Goal: Task Accomplishment & Management: Complete application form

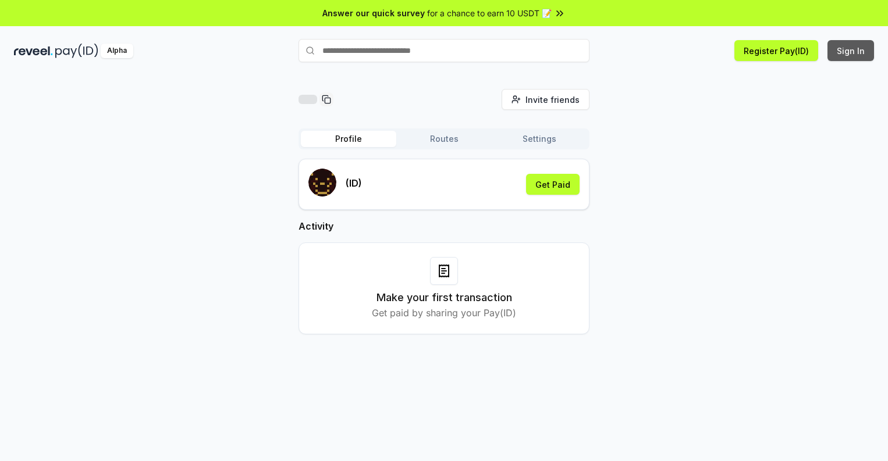
click at [851, 51] on button "Sign In" at bounding box center [850, 50] width 47 height 21
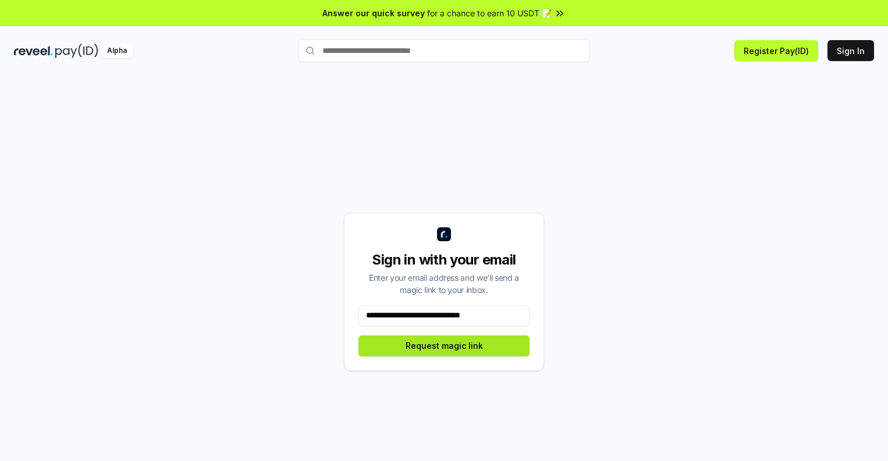
type input "**********"
click at [444, 345] on button "Request magic link" at bounding box center [443, 346] width 171 height 21
